Goal: Information Seeking & Learning: Learn about a topic

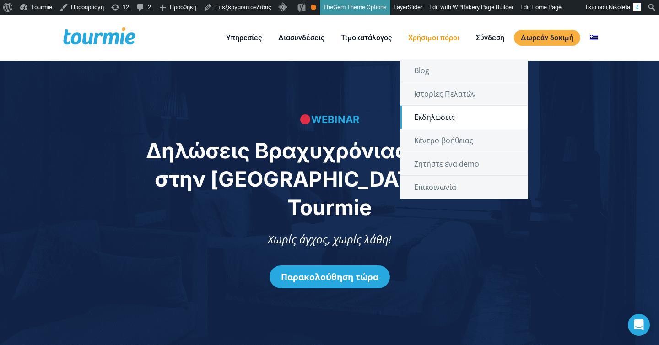
click at [431, 118] on link "Εκδηλώσεις" at bounding box center [463, 117] width 127 height 23
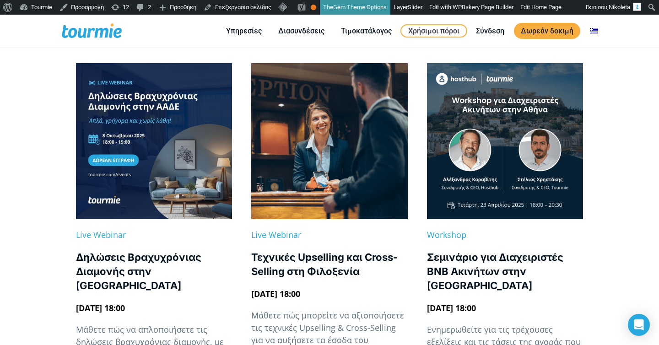
scroll to position [180, 0]
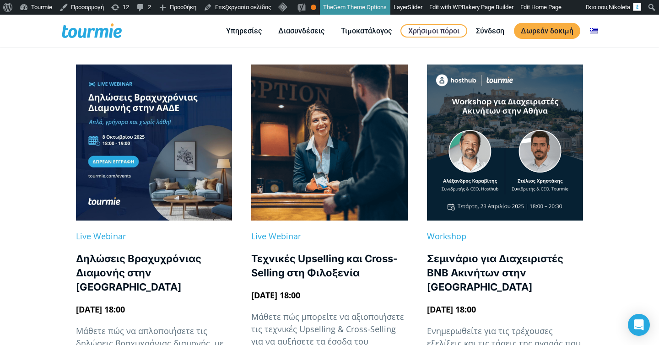
click at [158, 142] on link at bounding box center [154, 143] width 156 height 156
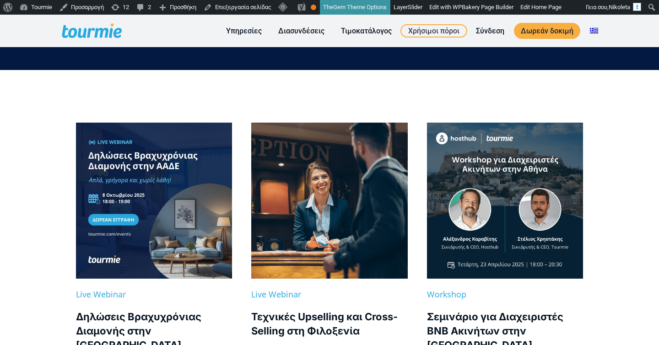
click at [310, 195] on link at bounding box center [329, 201] width 156 height 156
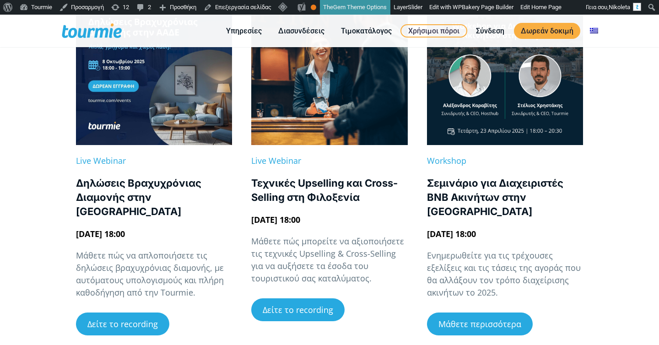
scroll to position [287, 0]
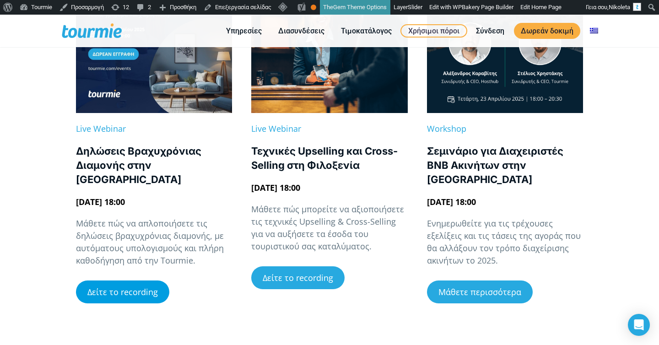
click at [142, 288] on span "Δείτε το recording" at bounding box center [122, 292] width 70 height 8
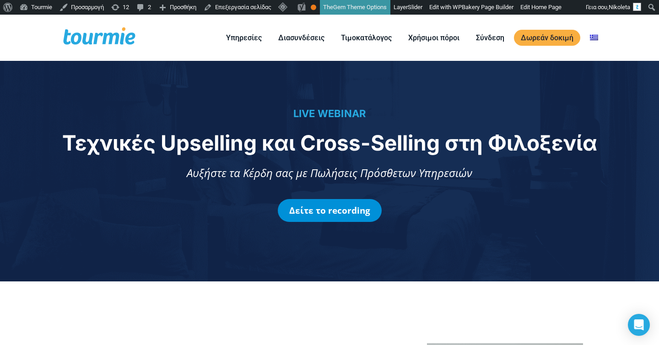
click at [345, 211] on link "Δείτε το recording" at bounding box center [330, 210] width 104 height 23
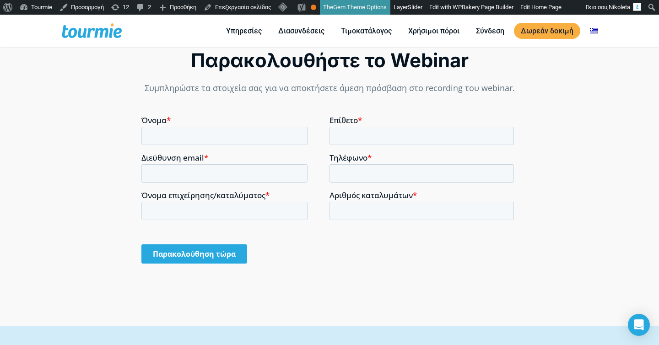
scroll to position [578, 0]
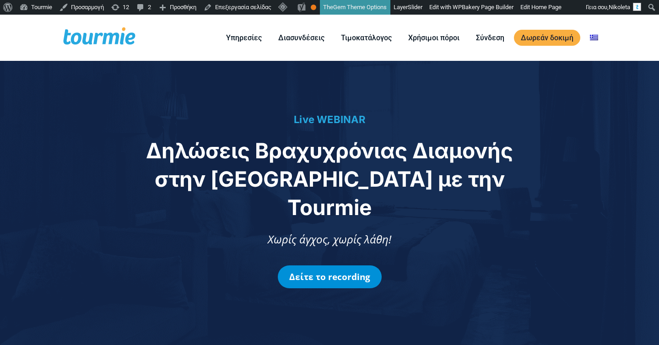
click at [344, 265] on link "Δείτε το recording" at bounding box center [330, 276] width 104 height 23
click at [346, 265] on link "Δείτε το recording" at bounding box center [330, 276] width 104 height 23
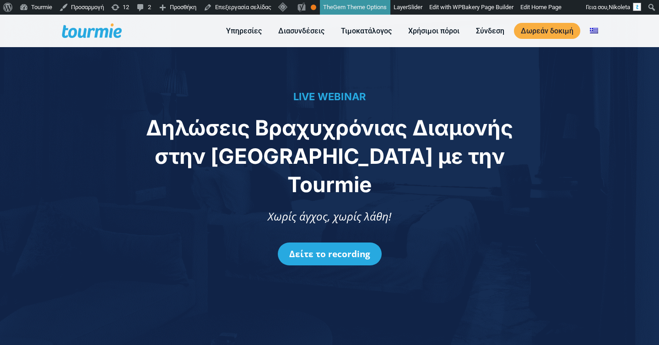
scroll to position [202, 0]
